Goal: Task Accomplishment & Management: Use online tool/utility

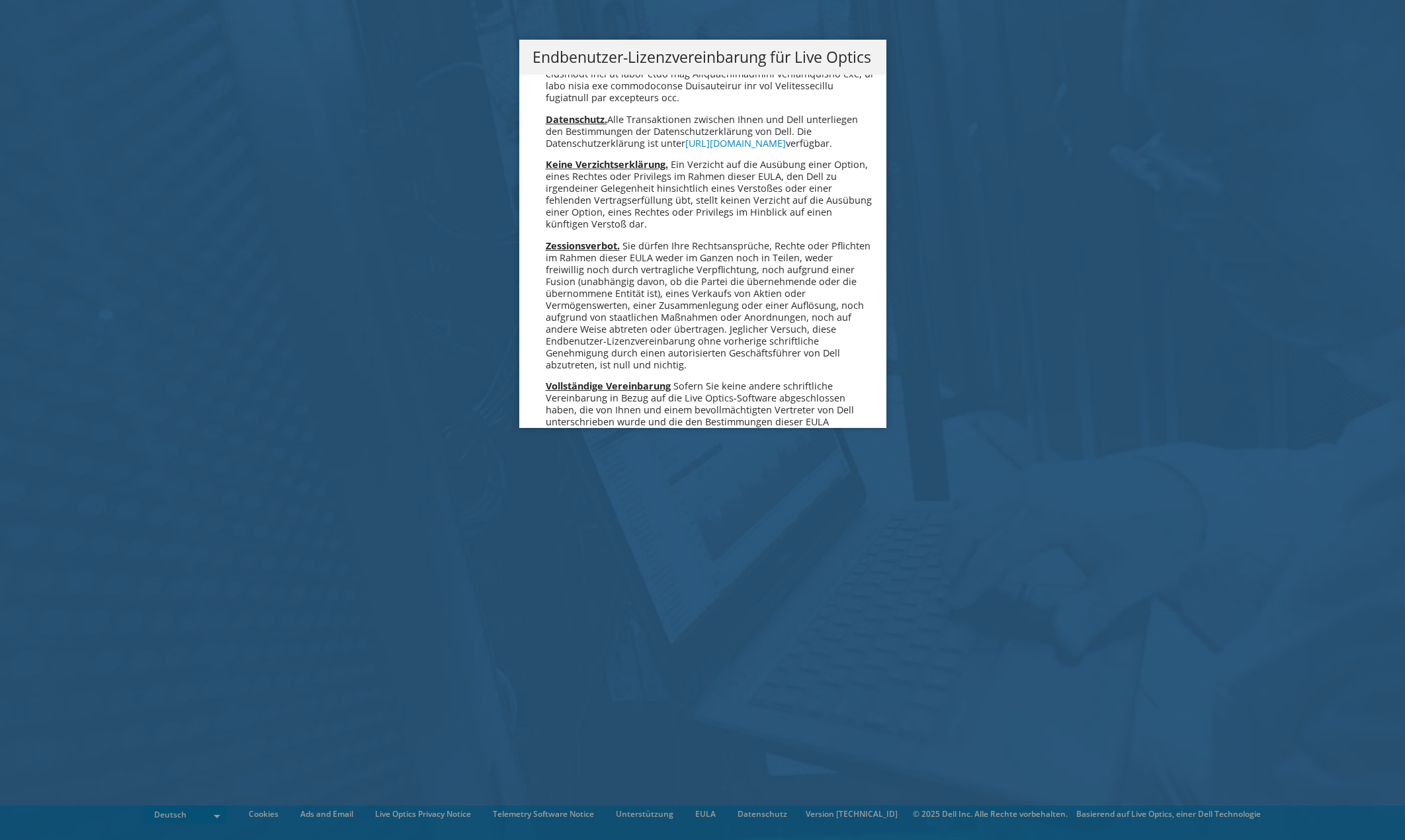
scroll to position [6502, 0]
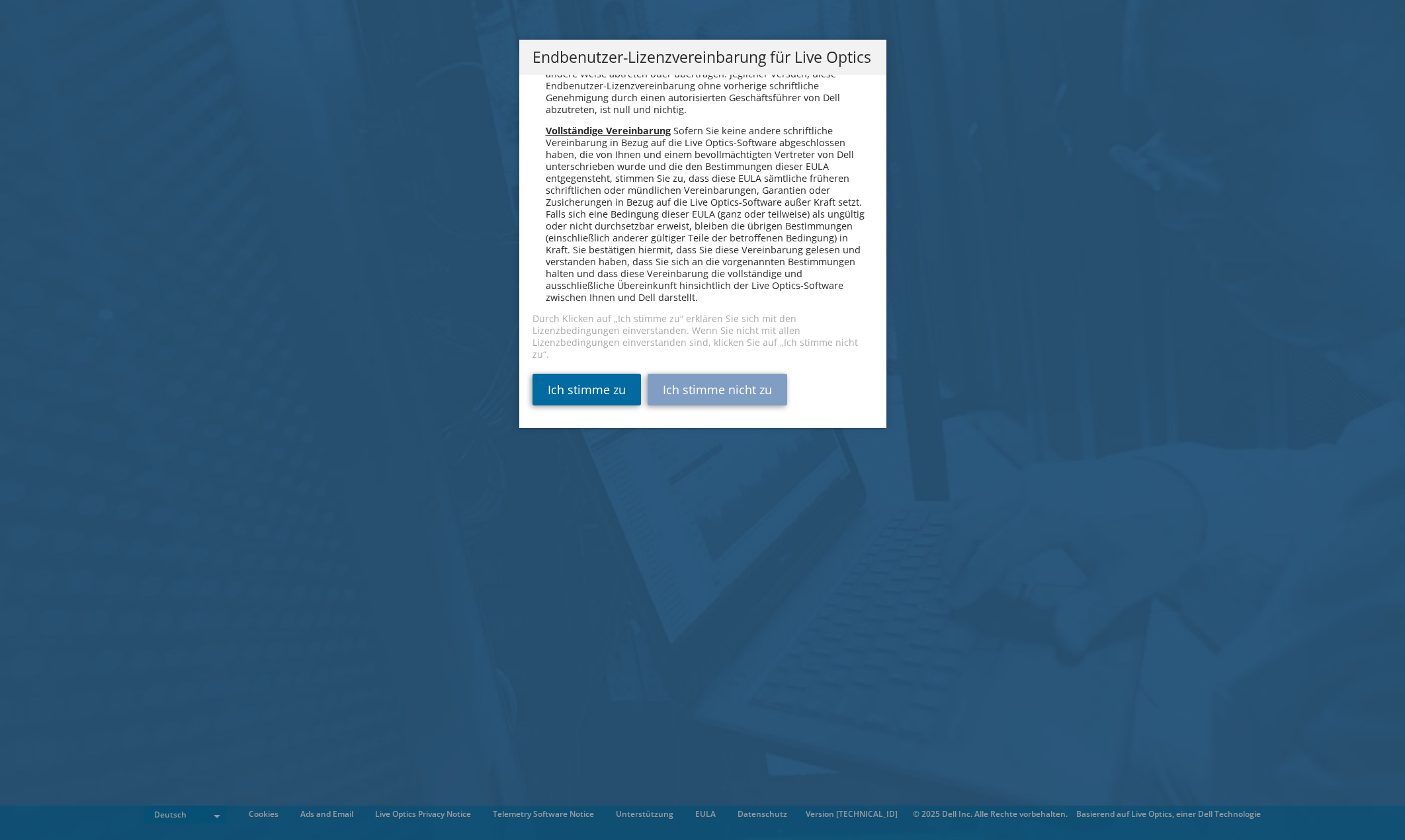
click at [606, 385] on link "Ich stimme zu" at bounding box center [587, 390] width 109 height 32
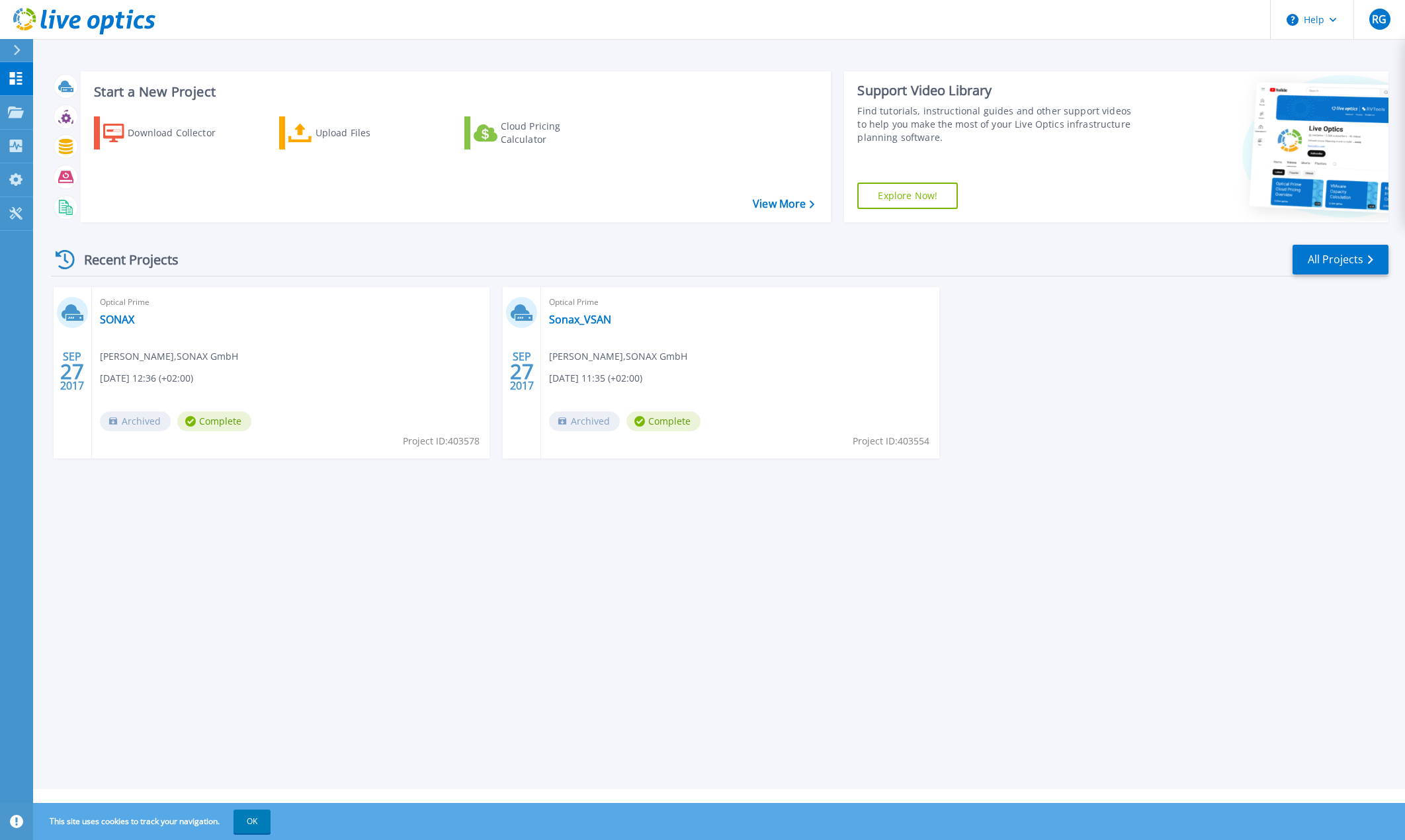
click at [990, 355] on div "[DATE] Optical Prime SONAX [PERSON_NAME] , SONAX GmbH [DATE] 12:36 (+02:00) Arc…" at bounding box center [714, 385] width 1348 height 197
click at [334, 138] on div "Upload Files" at bounding box center [368, 133] width 106 height 26
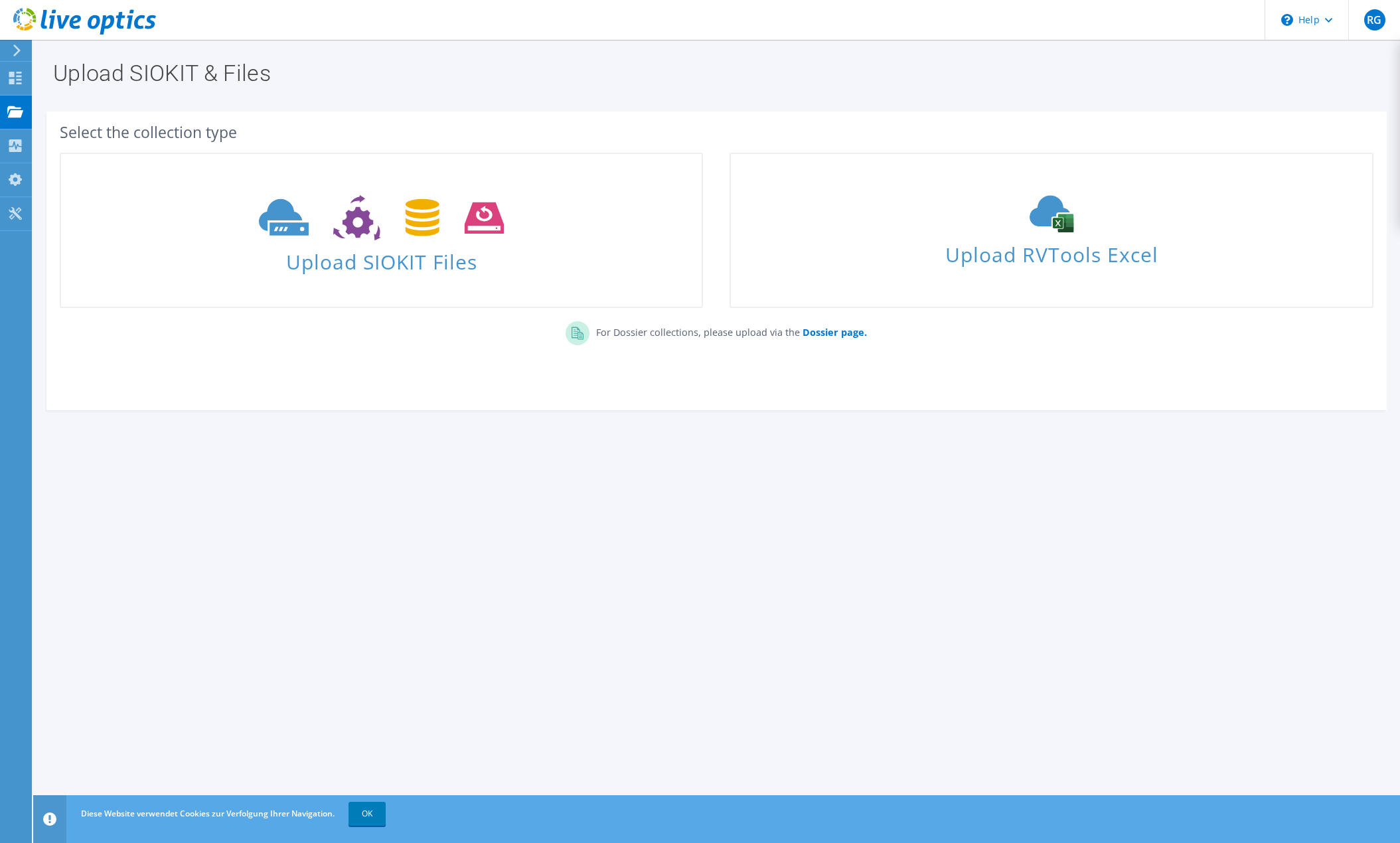
click at [581, 335] on icon at bounding box center [578, 330] width 12 height 18
